Goal: Information Seeking & Learning: Learn about a topic

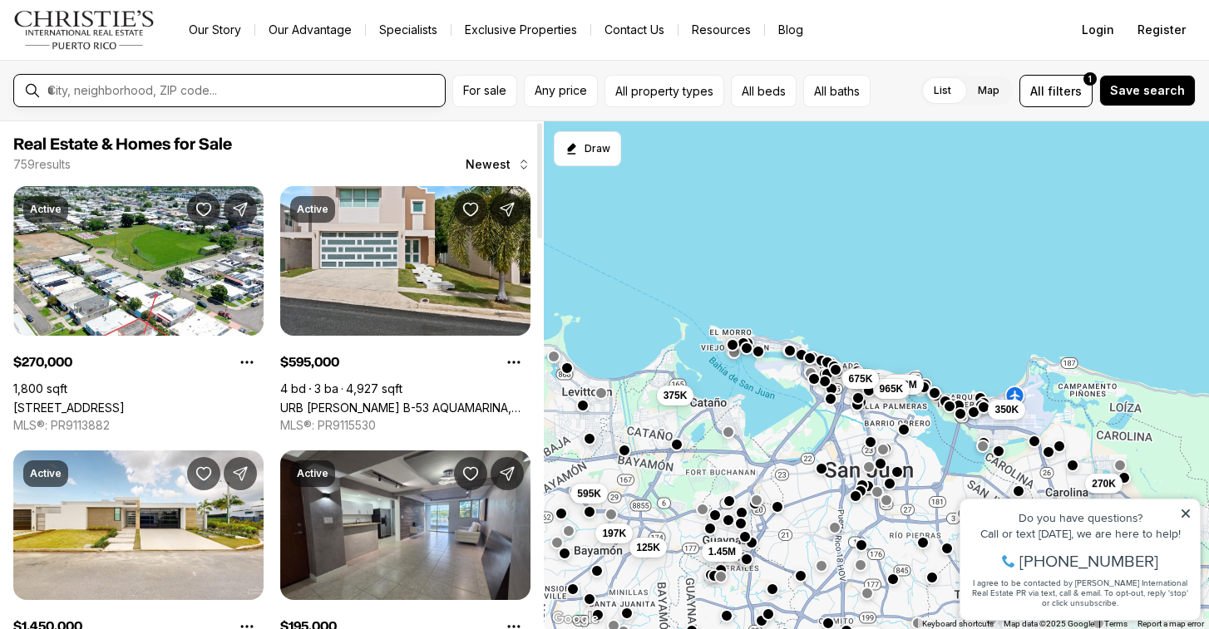
click at [255, 97] on input "text" at bounding box center [242, 90] width 391 height 15
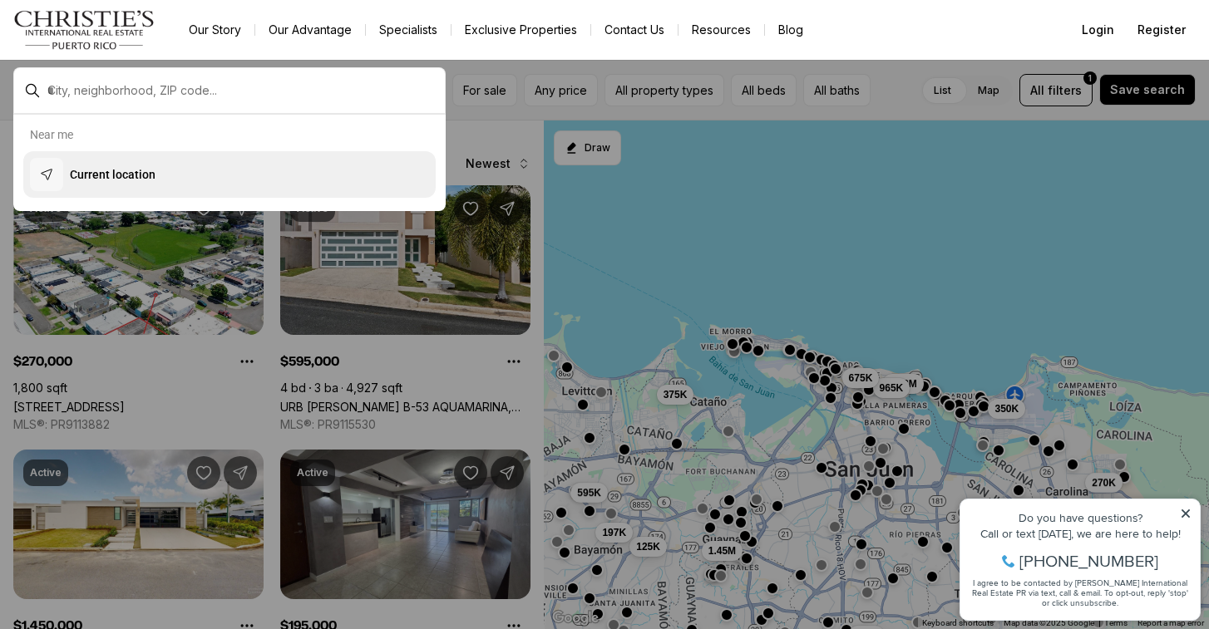
click at [88, 170] on p "Current location" at bounding box center [113, 174] width 86 height 17
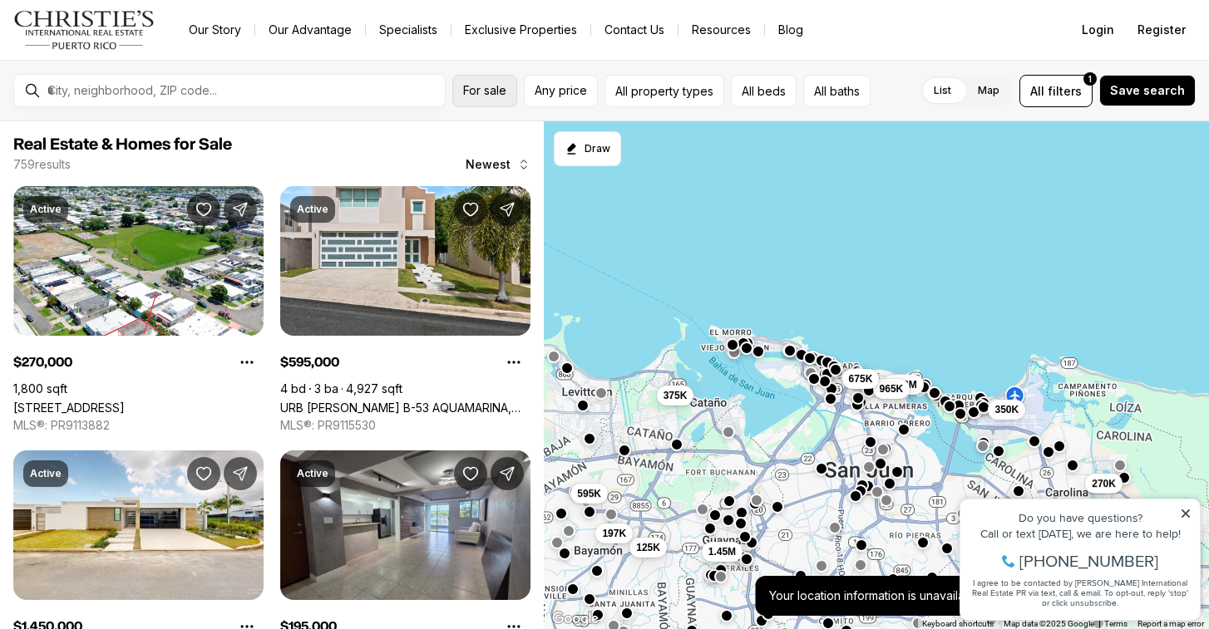
click at [501, 97] on button "For sale" at bounding box center [484, 91] width 65 height 32
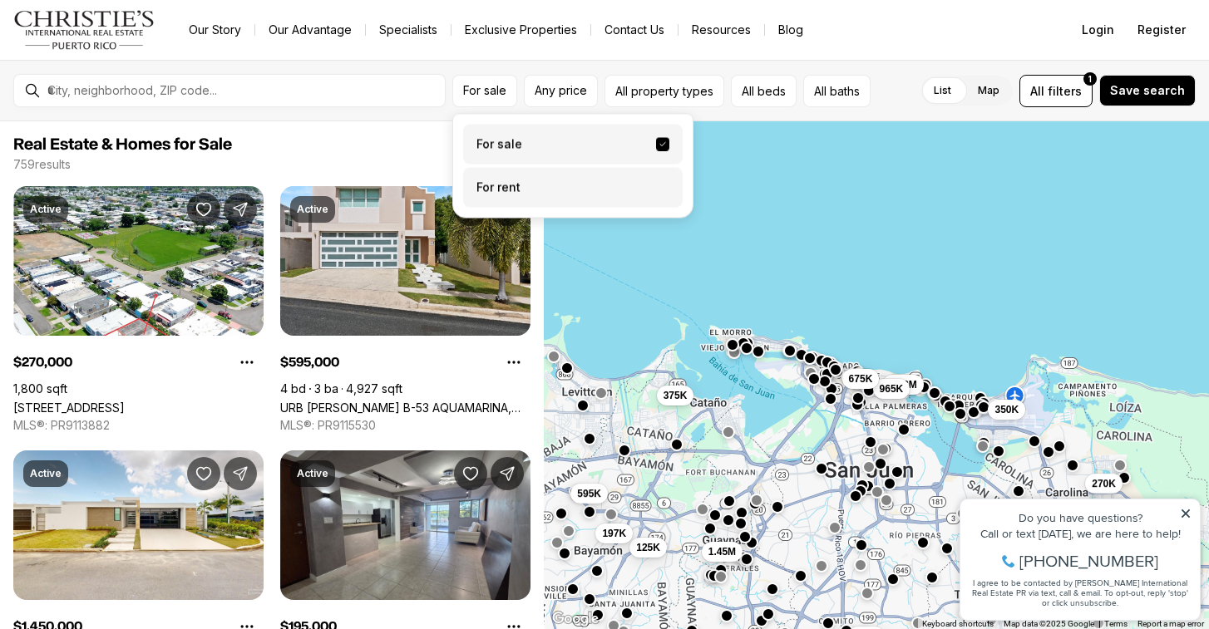
click at [509, 191] on label "For rent" at bounding box center [572, 188] width 219 height 40
click at [656, 181] on button "For rent" at bounding box center [662, 181] width 13 height 0
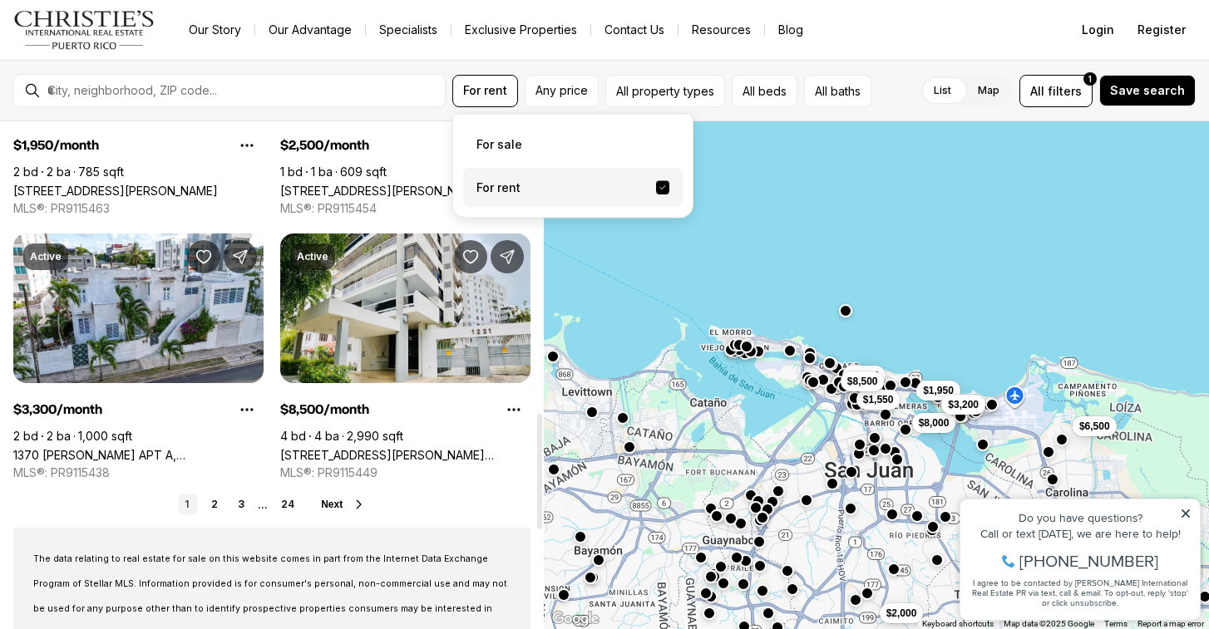
scroll to position [1281, 0]
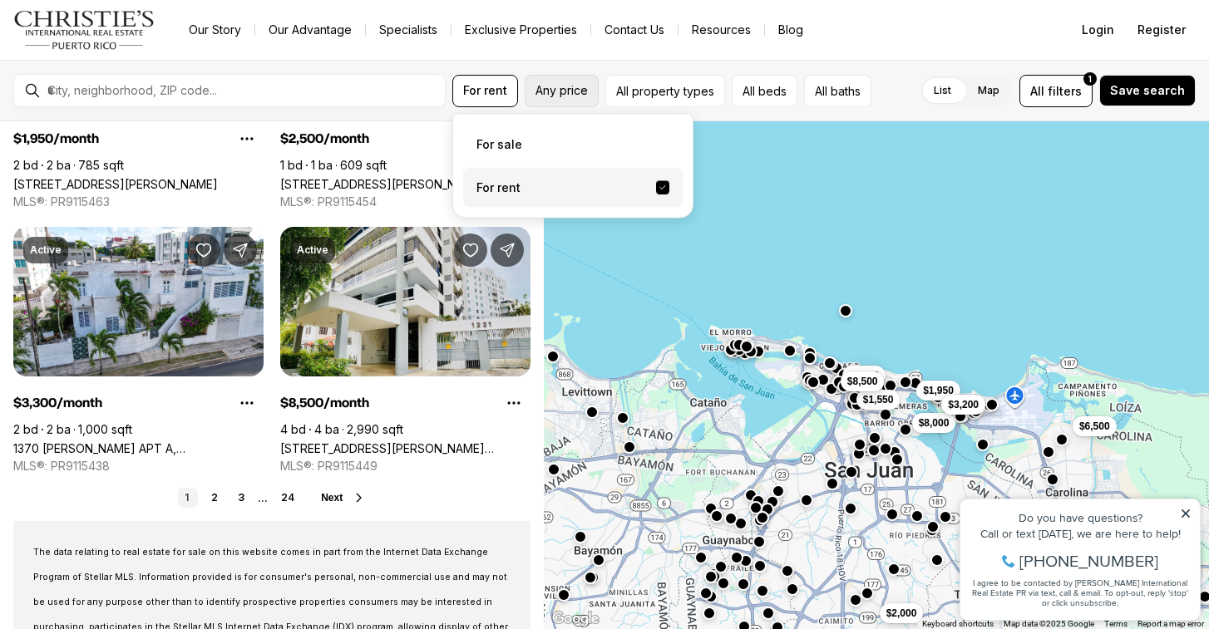
click at [568, 95] on span "Any price" at bounding box center [561, 90] width 52 height 13
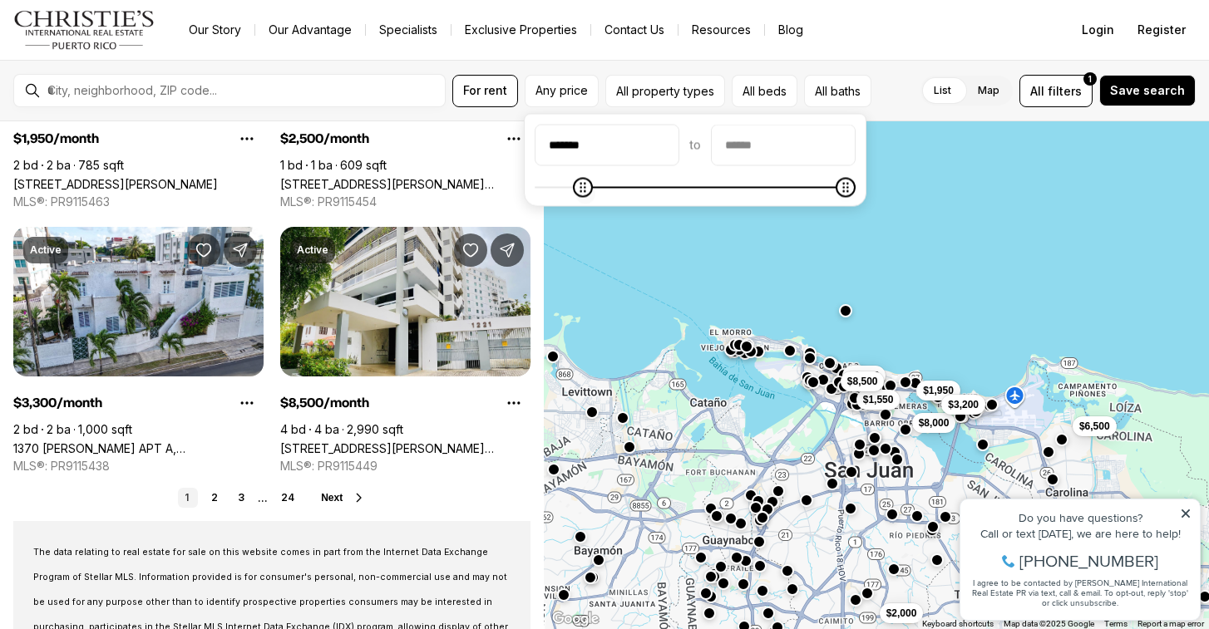
click at [583, 185] on span at bounding box center [695, 188] width 321 height 17
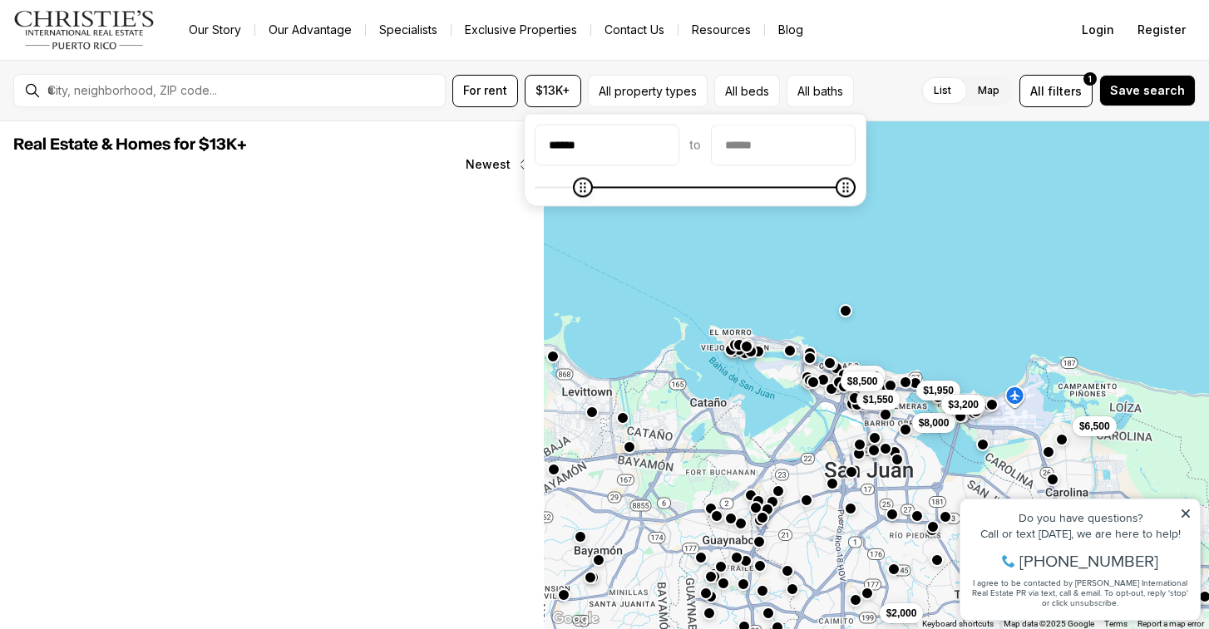
click at [566, 194] on span at bounding box center [695, 188] width 321 height 17
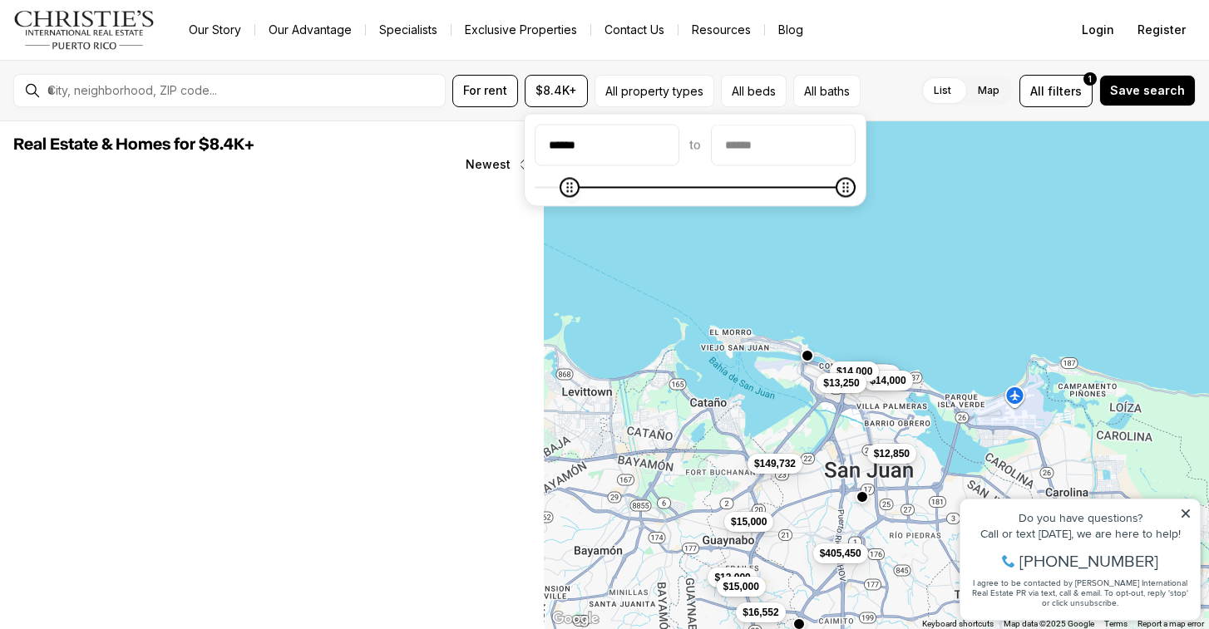
click at [550, 187] on span at bounding box center [695, 188] width 321 height 17
click at [545, 185] on span at bounding box center [695, 188] width 321 height 17
click at [537, 189] on span "Minimum" at bounding box center [547, 188] width 20 height 20
click at [583, 149] on input "****" at bounding box center [606, 146] width 143 height 40
type input "**"
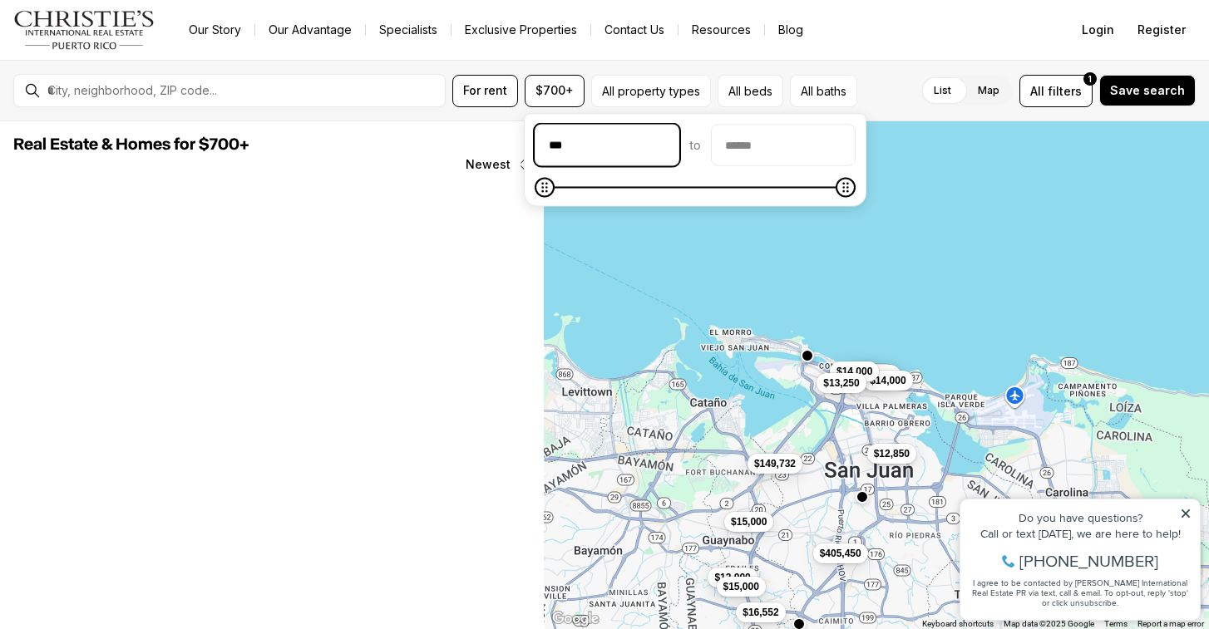
type input "****"
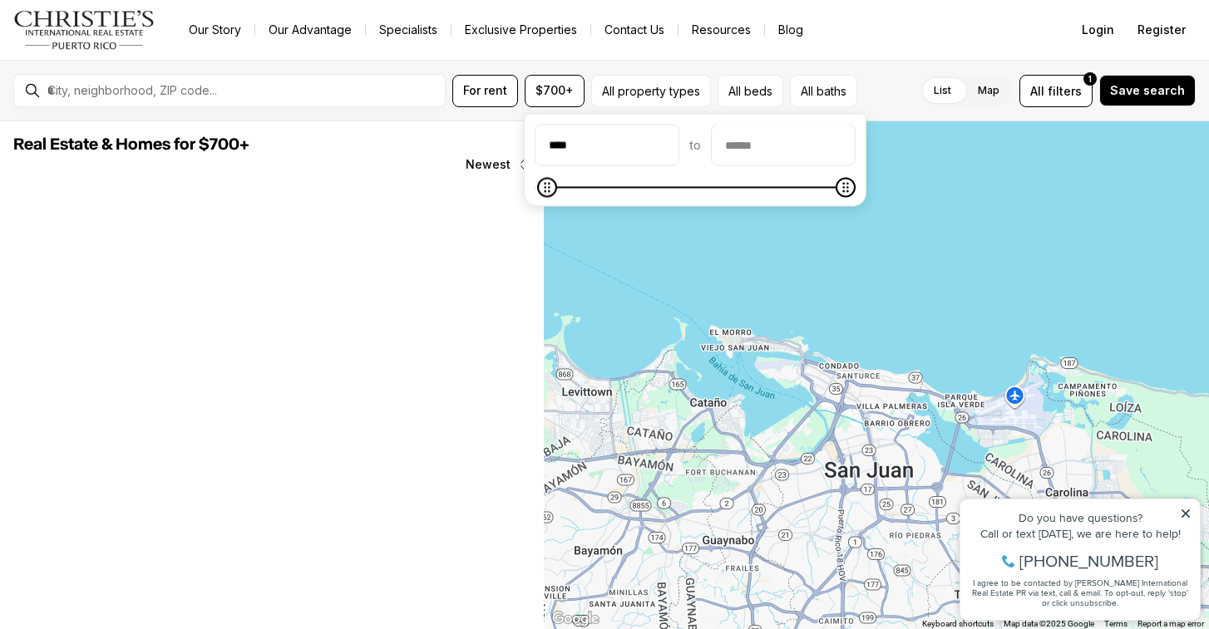
click at [772, 230] on div at bounding box center [876, 375] width 665 height 509
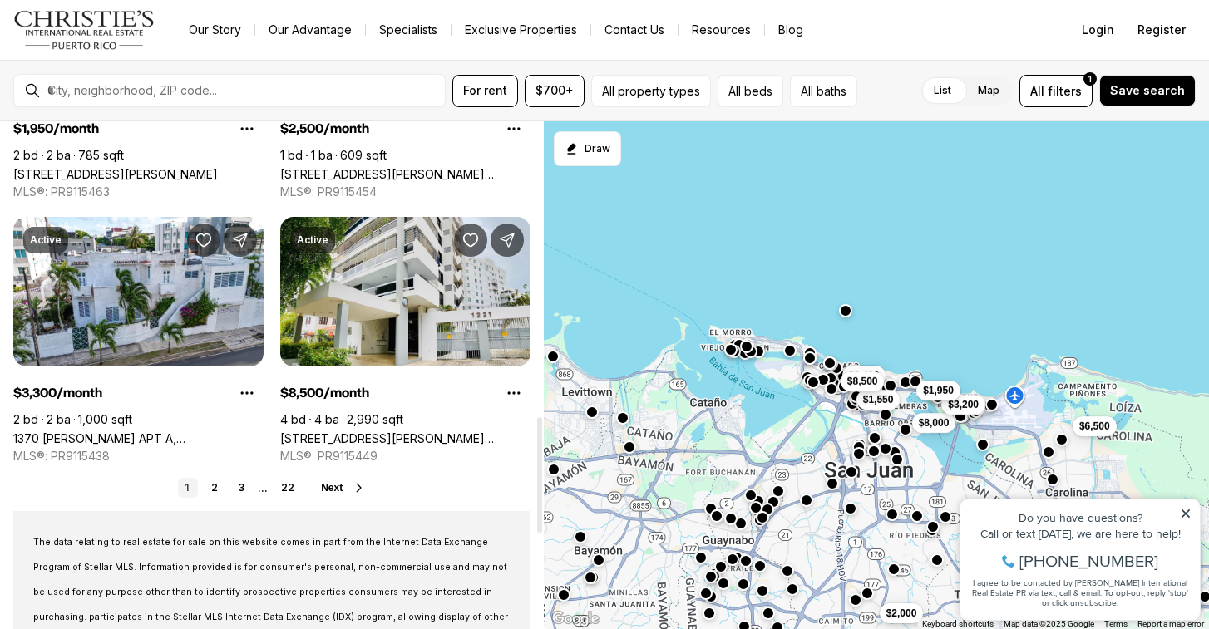
scroll to position [1293, 0]
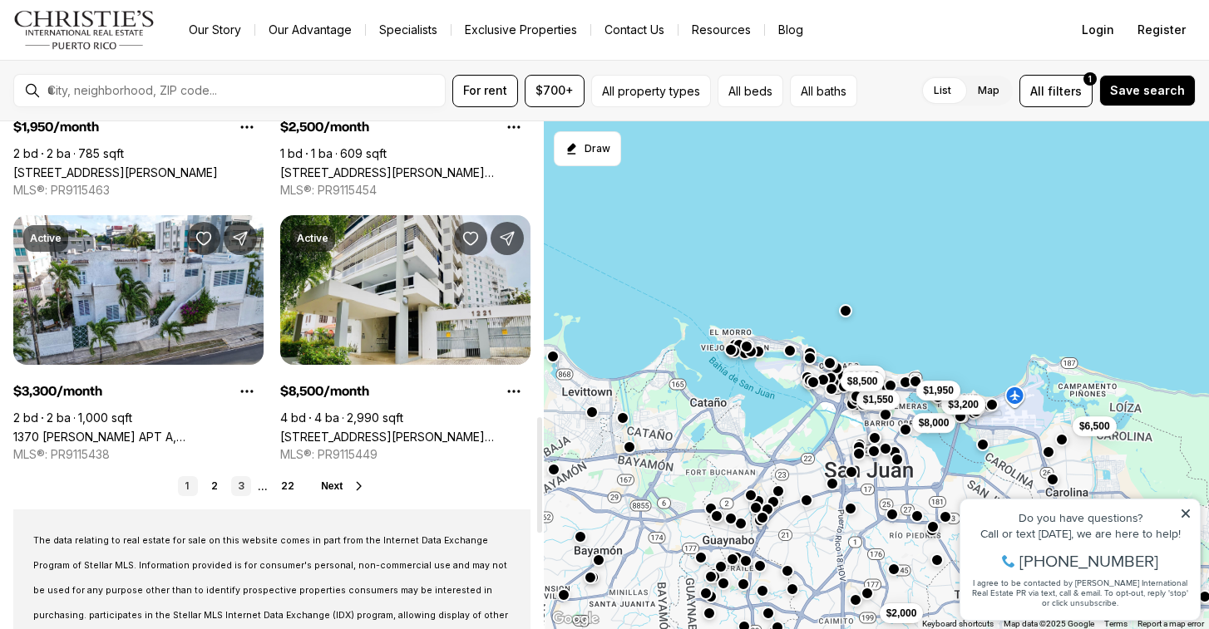
click at [242, 489] on link "3" at bounding box center [241, 486] width 20 height 20
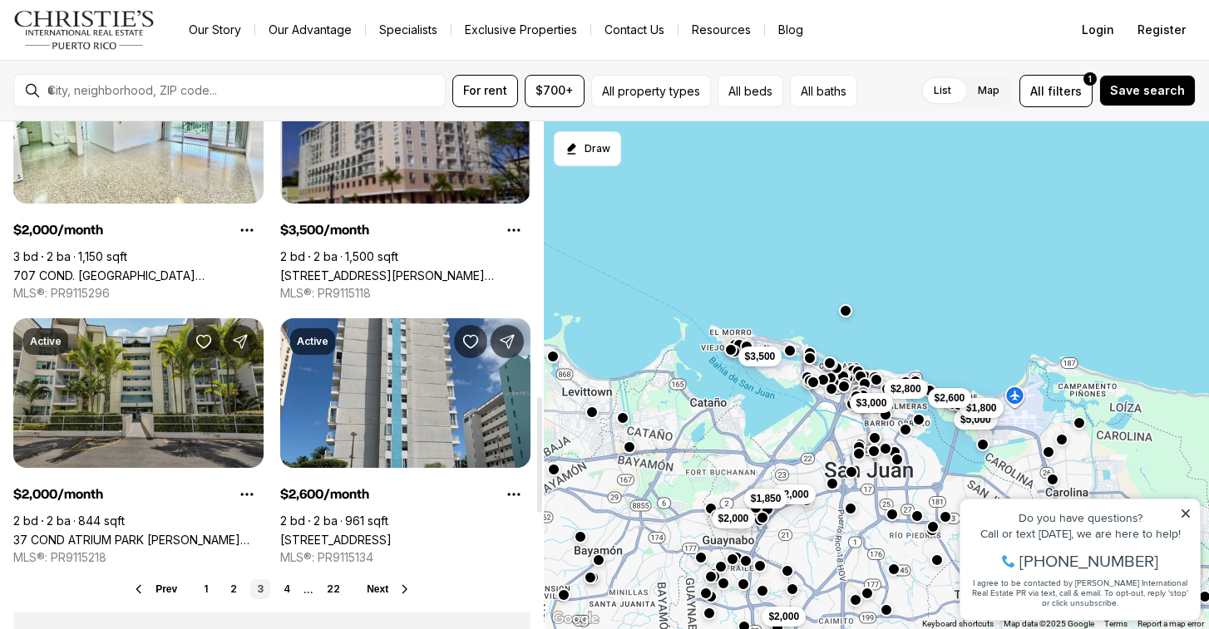
scroll to position [1202, 0]
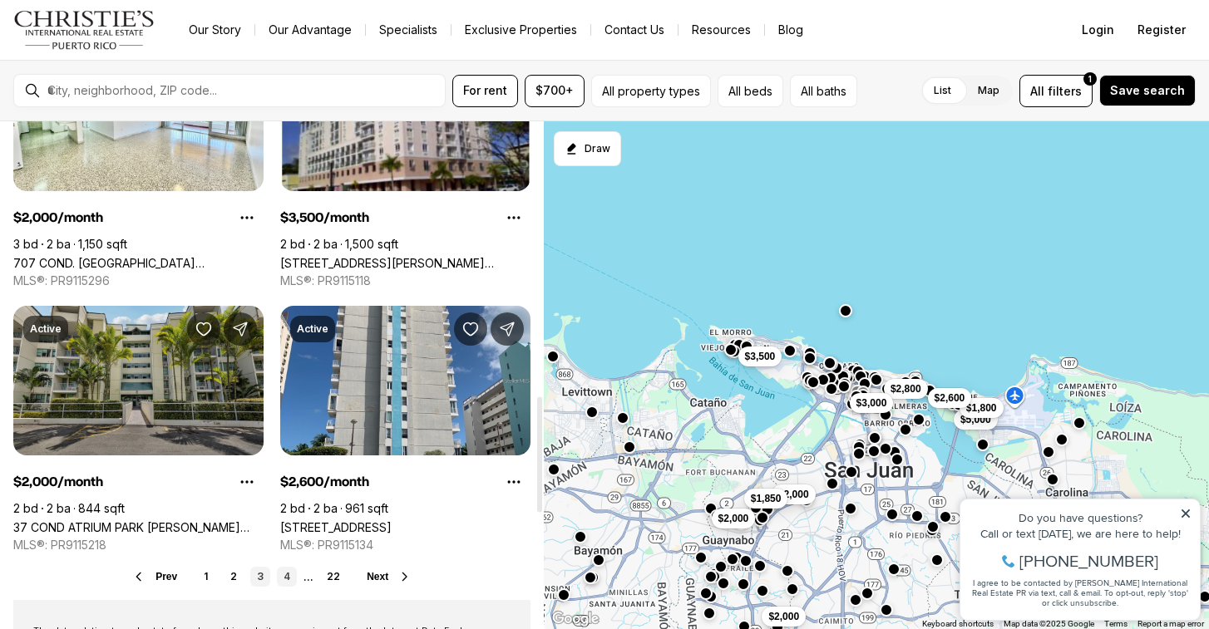
click at [283, 577] on link "4" at bounding box center [287, 577] width 20 height 20
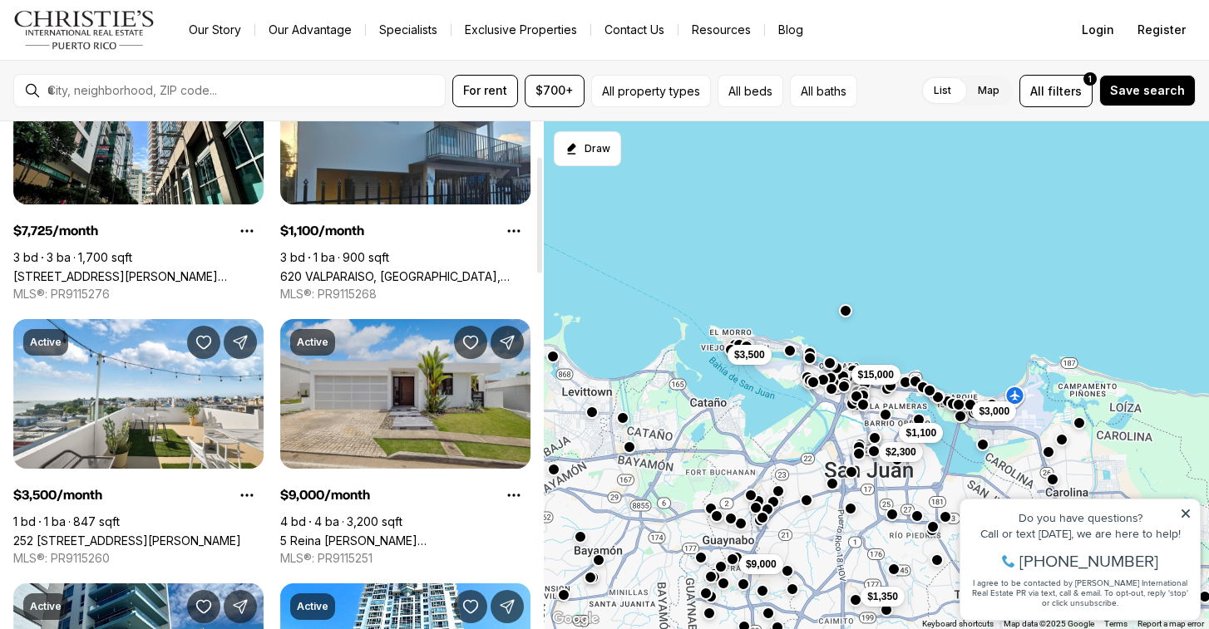
scroll to position [152, 0]
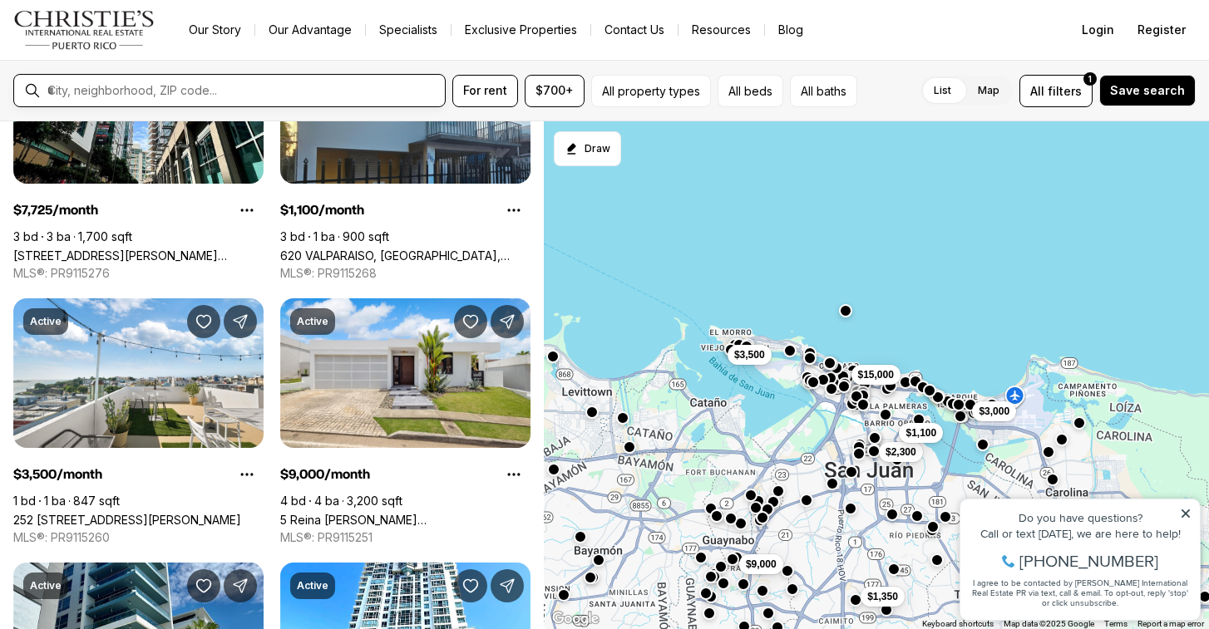
click at [206, 86] on input "text" at bounding box center [242, 90] width 391 height 15
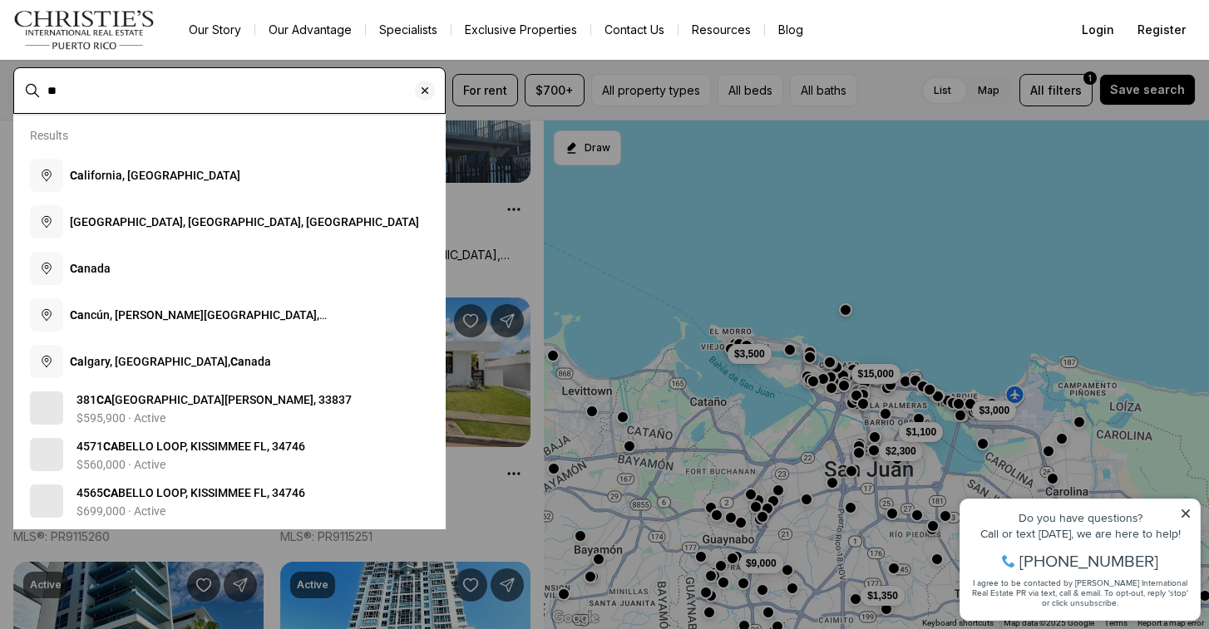
type input "*"
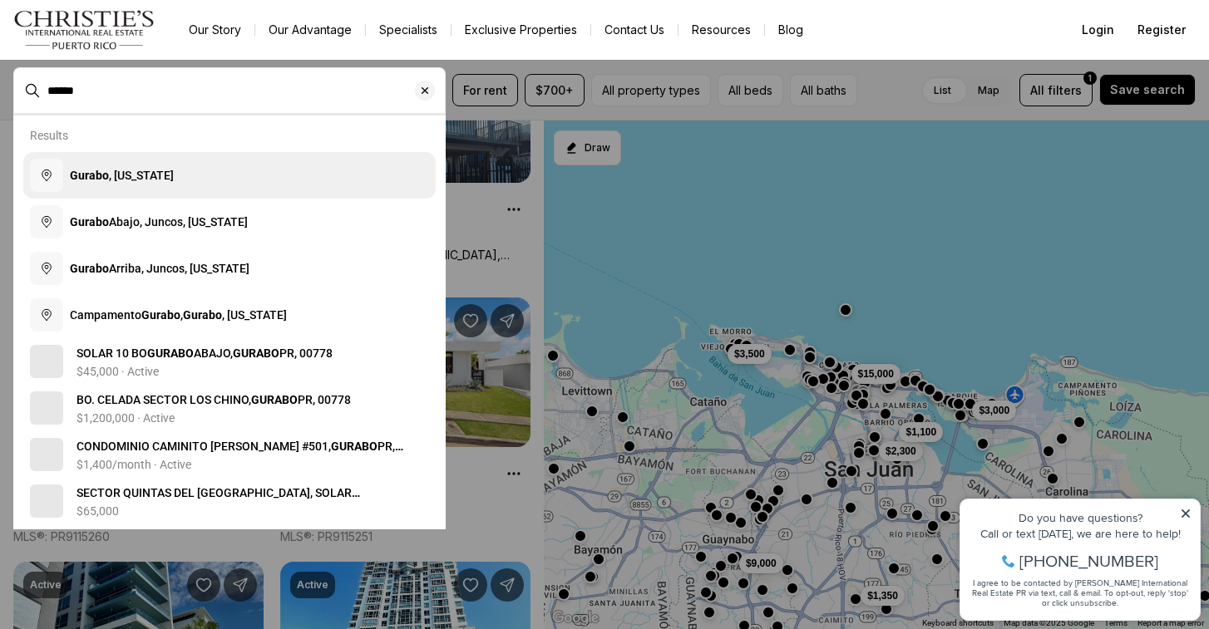
drag, startPoint x: 206, startPoint y: 86, endPoint x: 137, endPoint y: 174, distance: 111.9
click at [137, 174] on span "Gurabo , [US_STATE]" at bounding box center [122, 175] width 104 height 13
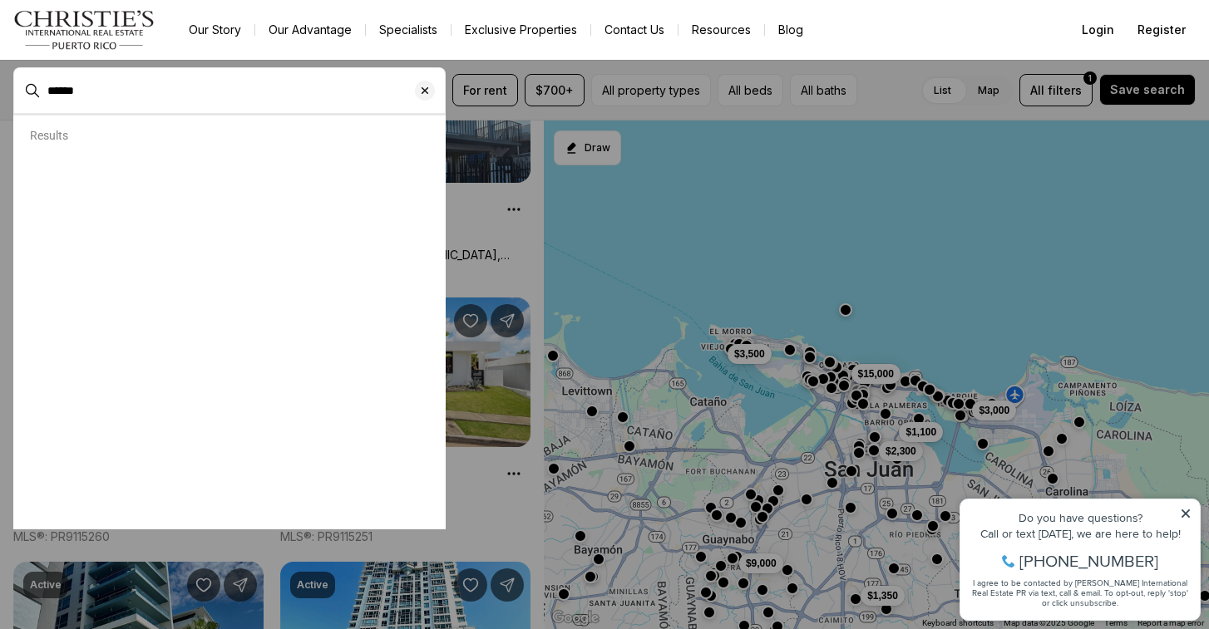
type input "**********"
